Goal: Navigation & Orientation: Find specific page/section

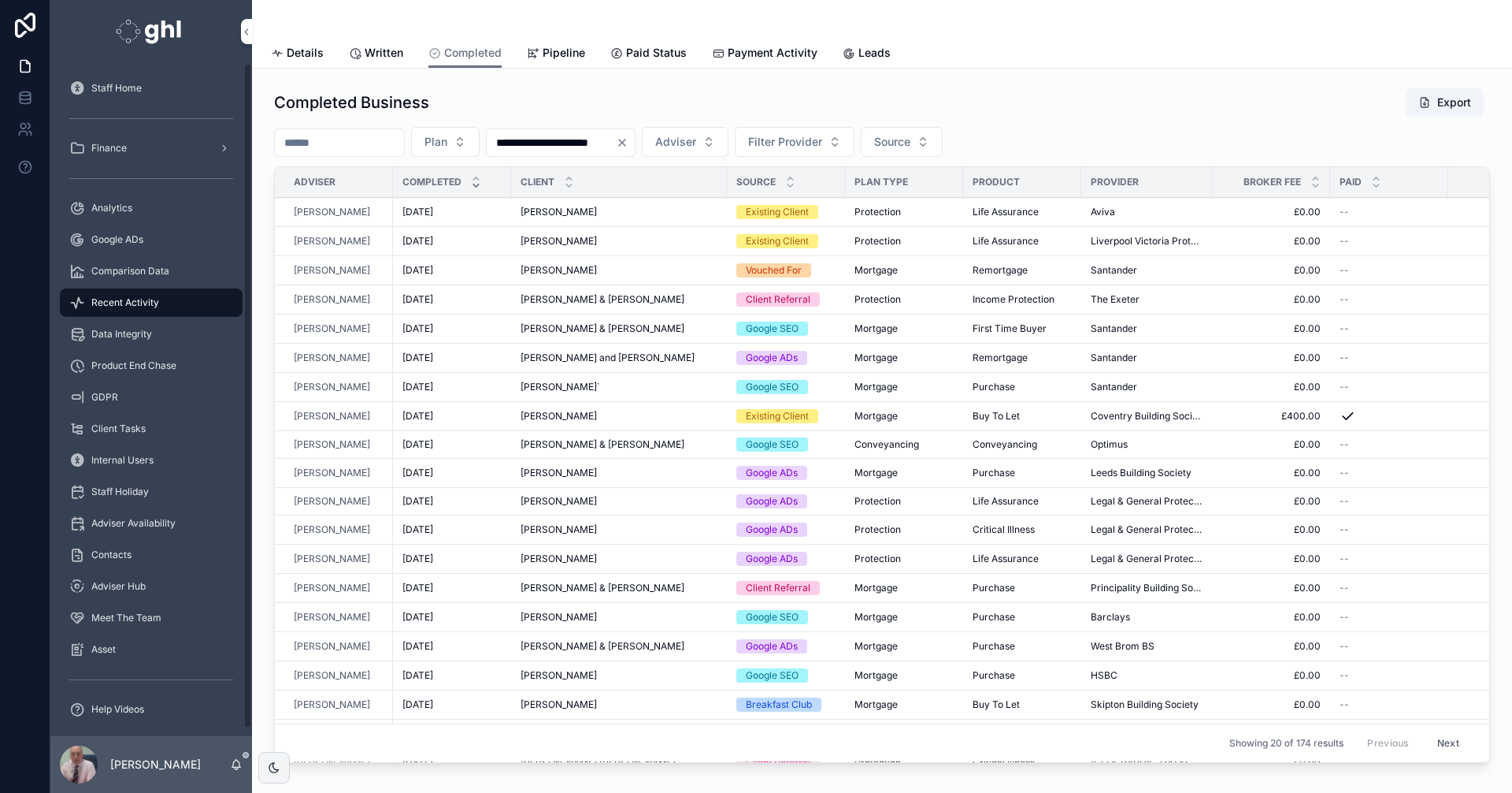
click at [117, 297] on span "Recent Activity" at bounding box center [126, 303] width 68 height 12
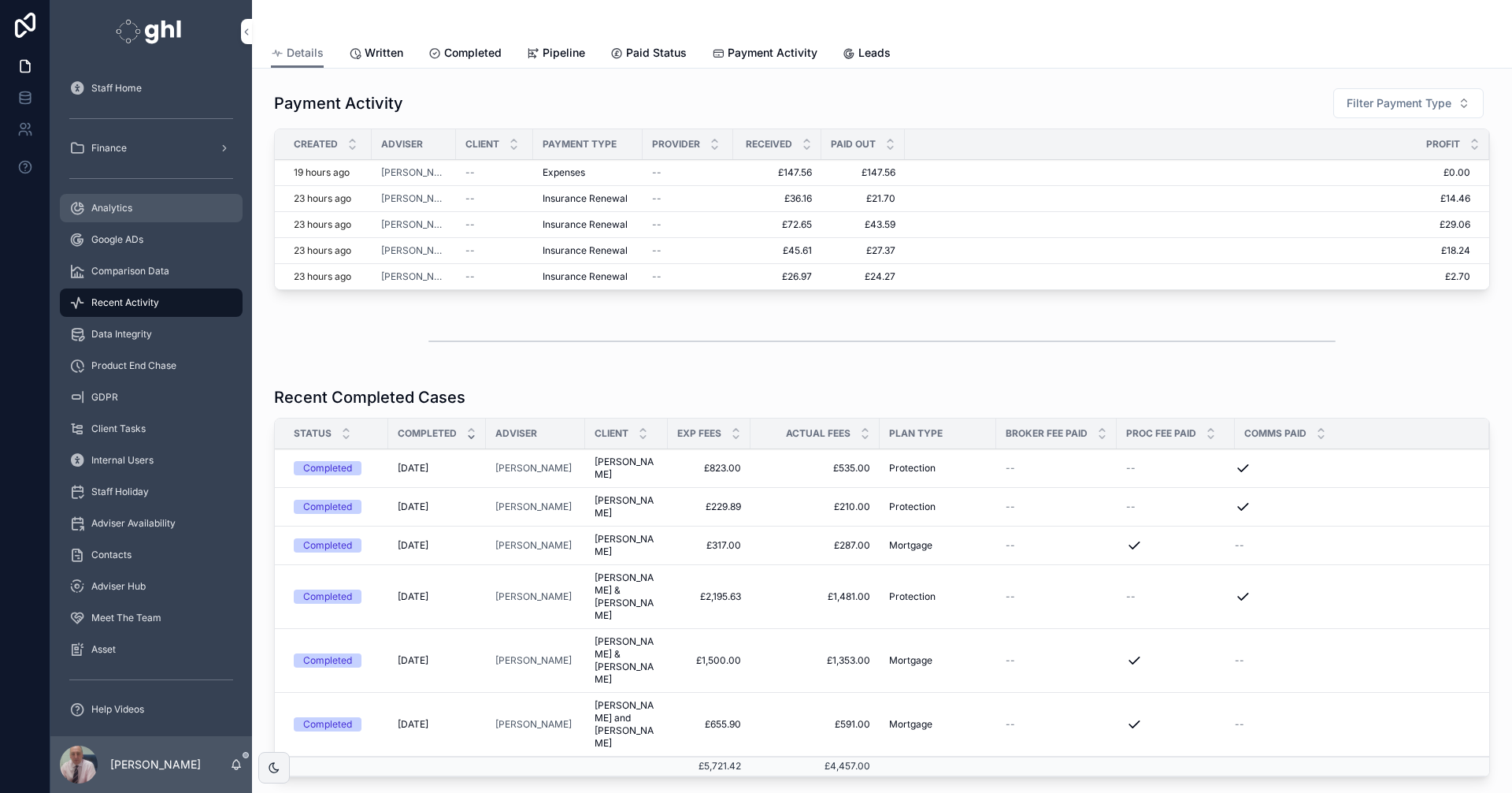
click at [115, 204] on span "Analytics" at bounding box center [112, 208] width 41 height 12
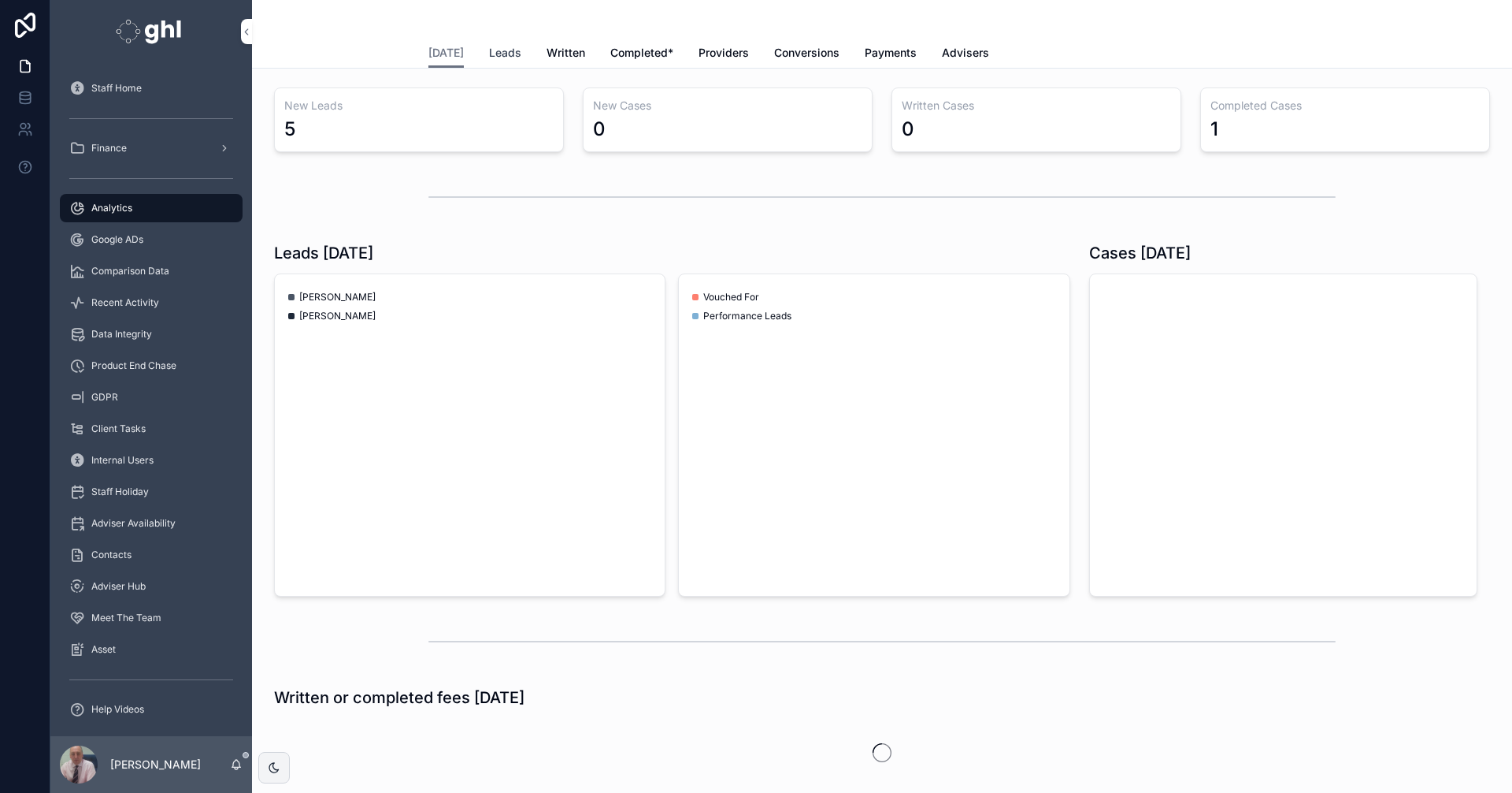
click at [493, 47] on span "Leads" at bounding box center [505, 52] width 32 height 16
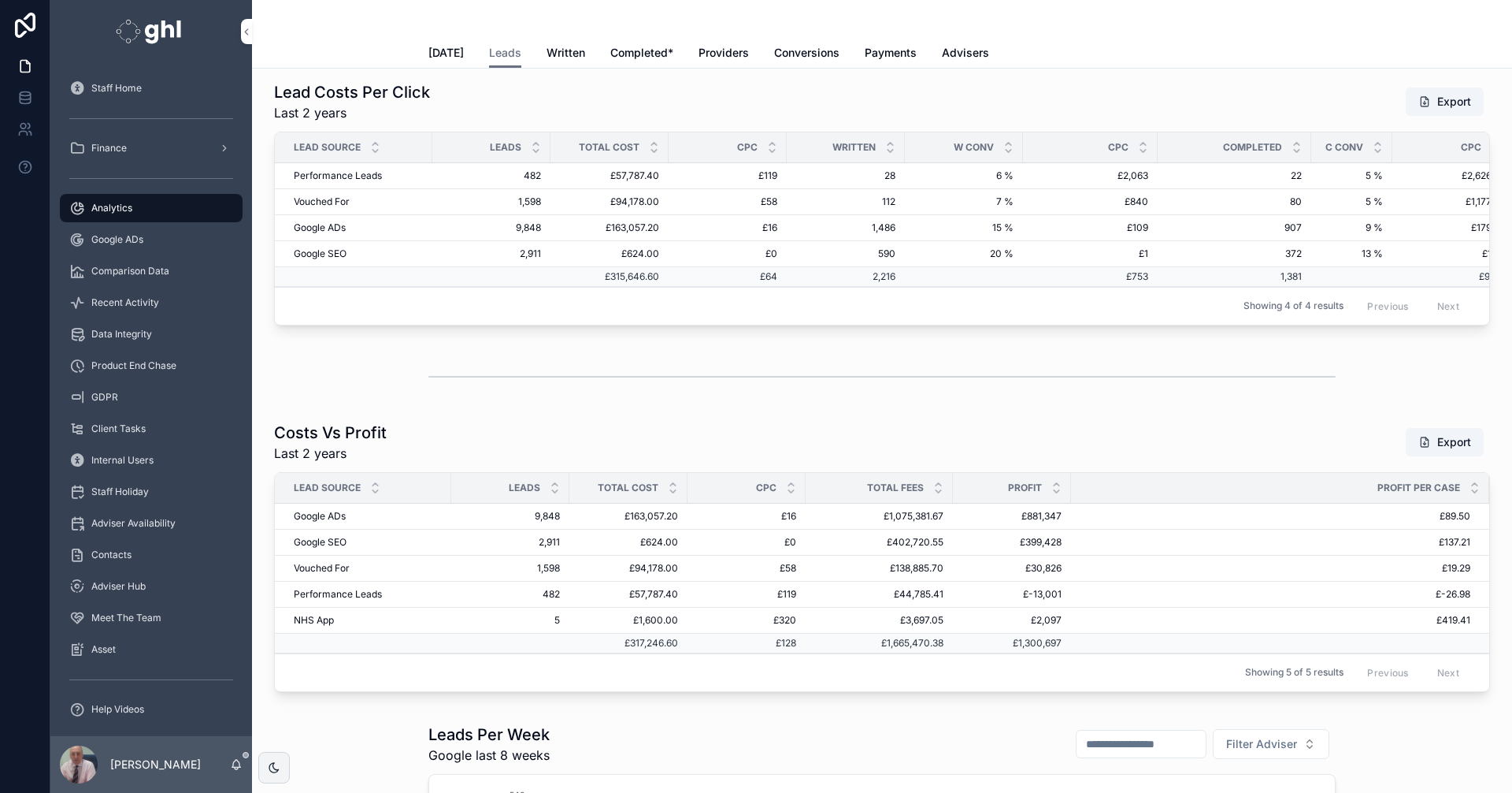
scroll to position [2680, 0]
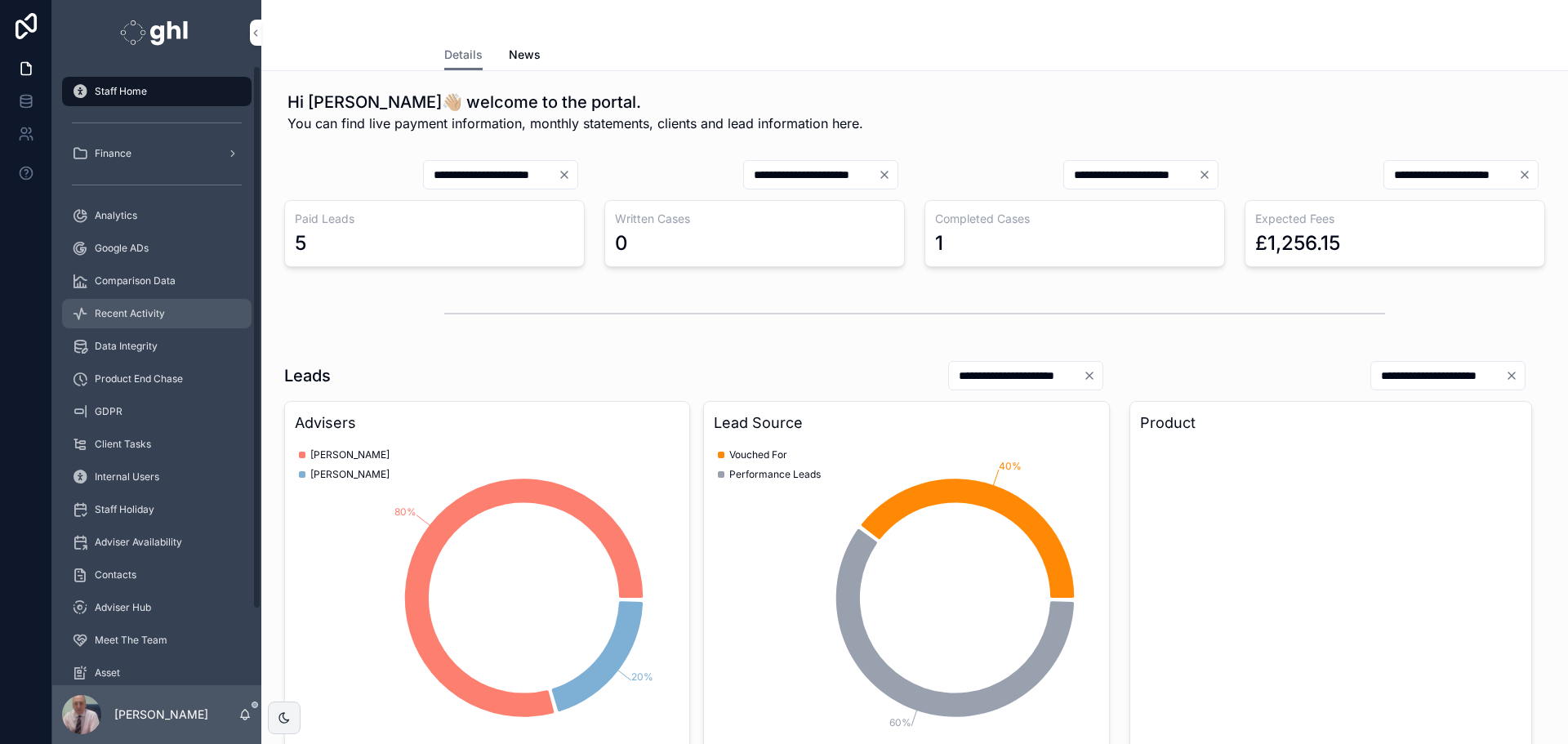
drag, startPoint x: 123, startPoint y: 308, endPoint x: 249, endPoint y: 313, distance: 126.1
click at [124, 308] on span "Recent Activity" at bounding box center [130, 314] width 71 height 13
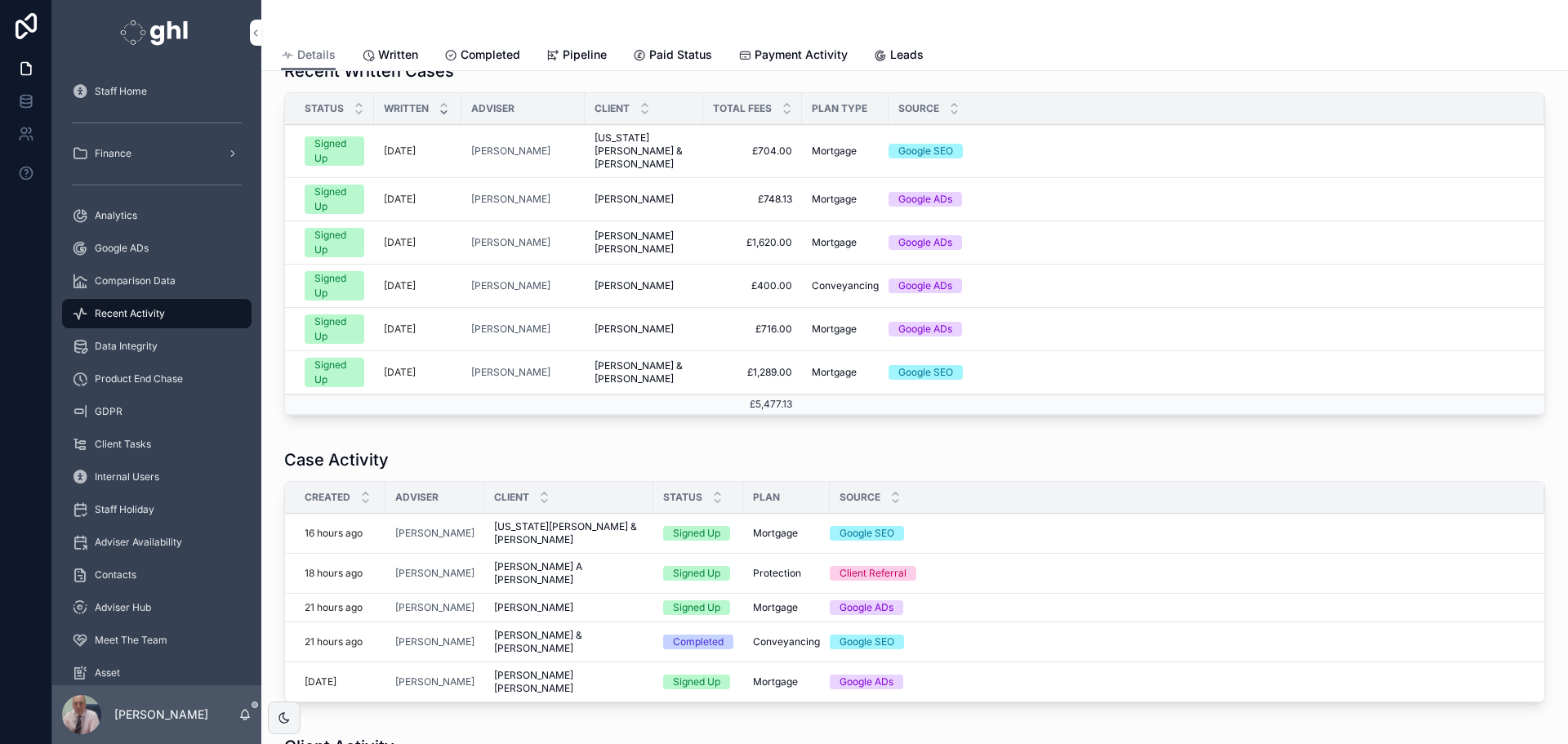
scroll to position [732, 0]
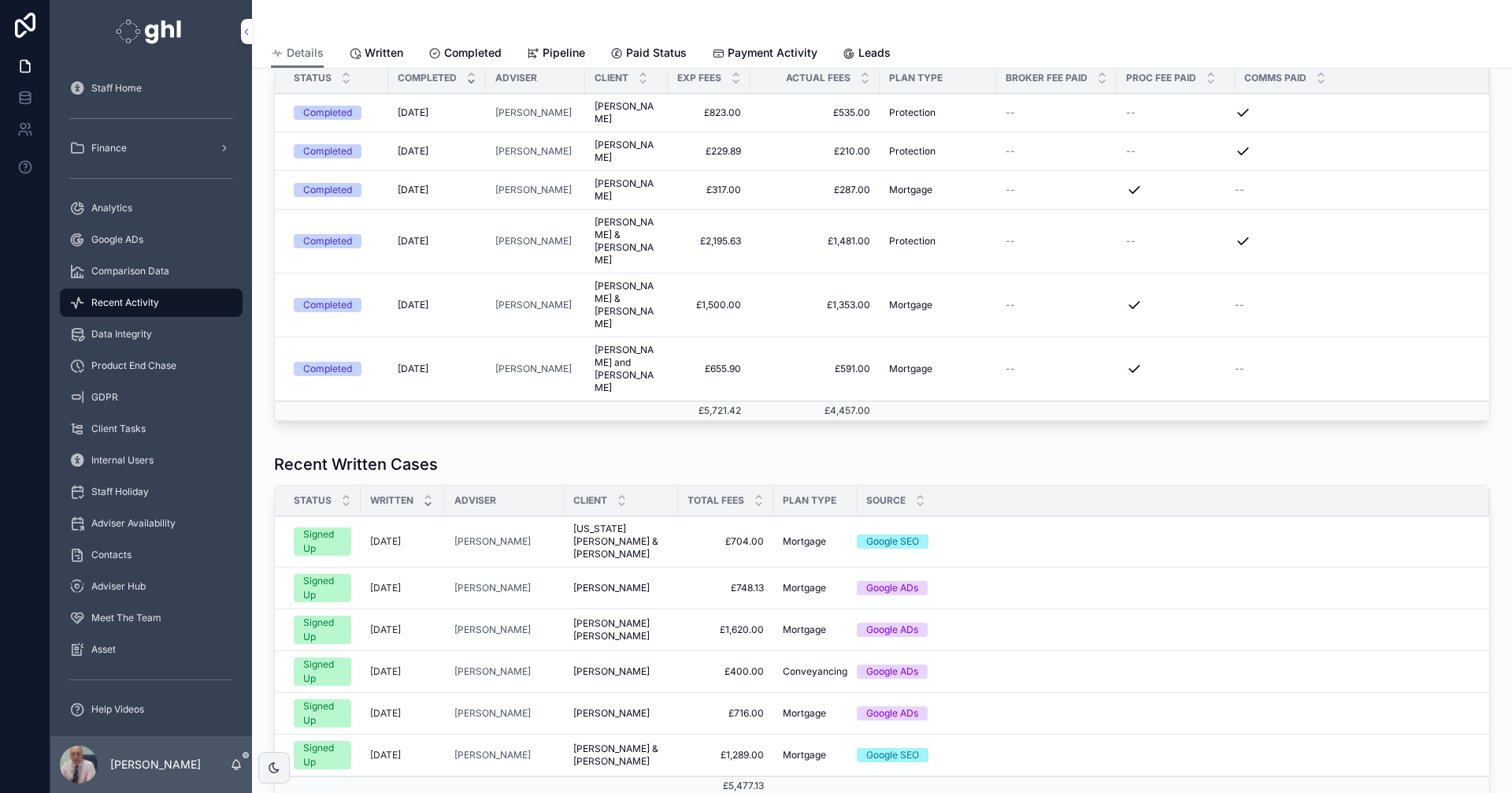
scroll to position [366, 0]
